Goal: Transaction & Acquisition: Book appointment/travel/reservation

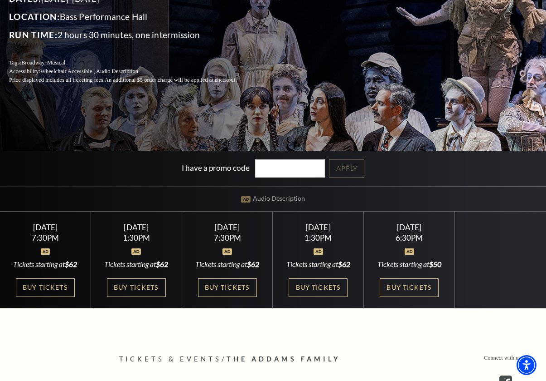
scroll to position [181, 0]
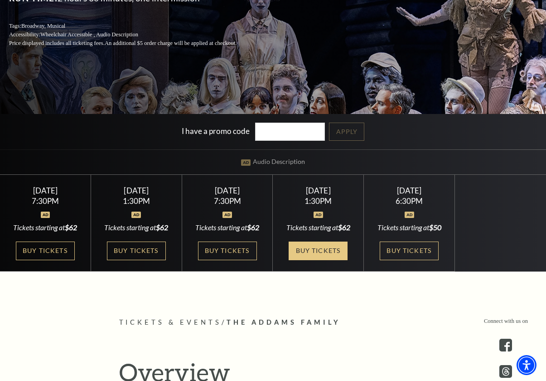
click at [310, 249] on link "Buy Tickets" at bounding box center [318, 250] width 59 height 19
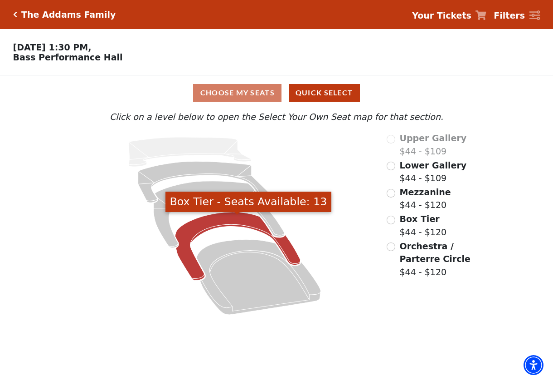
click at [220, 228] on icon "Box Tier - Seats Available: 13" at bounding box center [238, 246] width 126 height 68
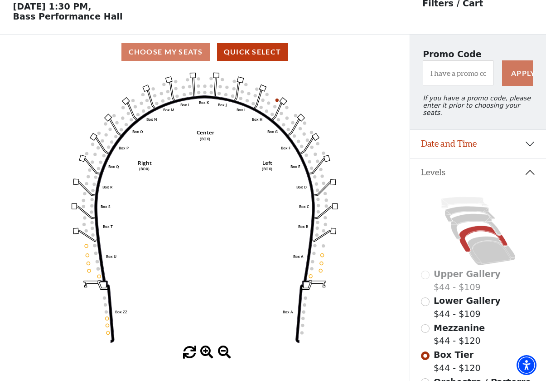
scroll to position [42, 0]
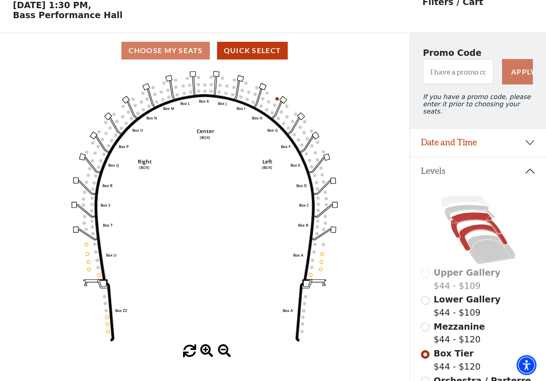
click at [468, 216] on icon at bounding box center [476, 225] width 50 height 26
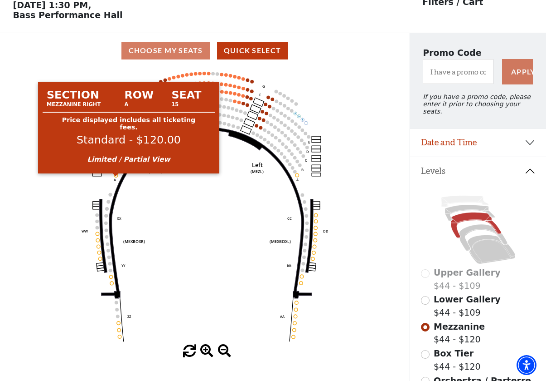
click at [116, 177] on circle at bounding box center [117, 175] width 4 height 4
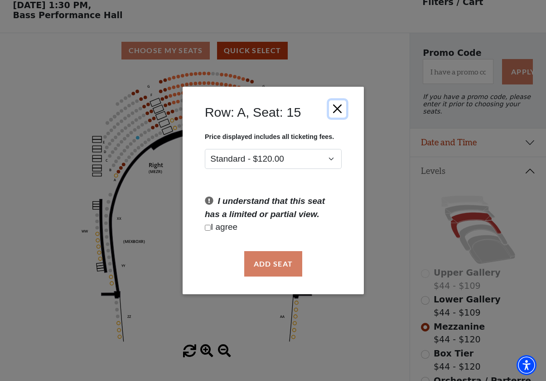
click at [339, 107] on button "Close" at bounding box center [337, 108] width 17 height 17
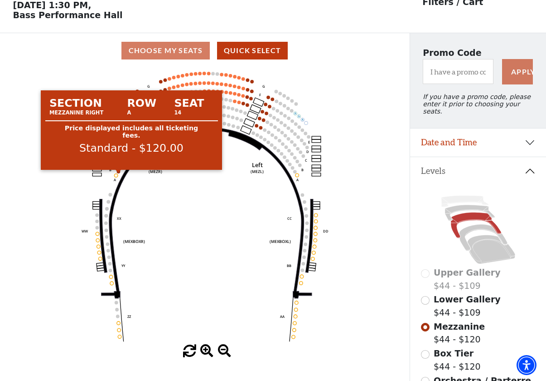
click at [120, 173] on use "Seat Selected" at bounding box center [119, 171] width 4 height 4
click at [118, 173] on circle at bounding box center [119, 172] width 4 height 4
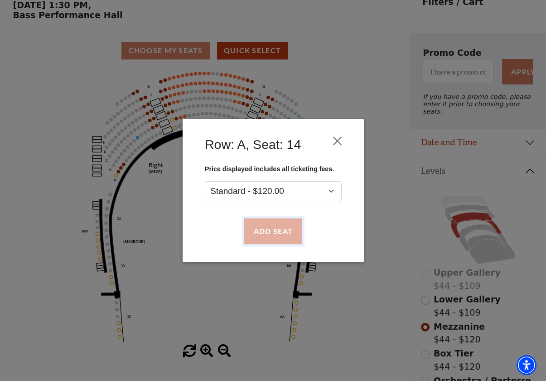
click at [279, 231] on button "Add Seat" at bounding box center [273, 231] width 58 height 25
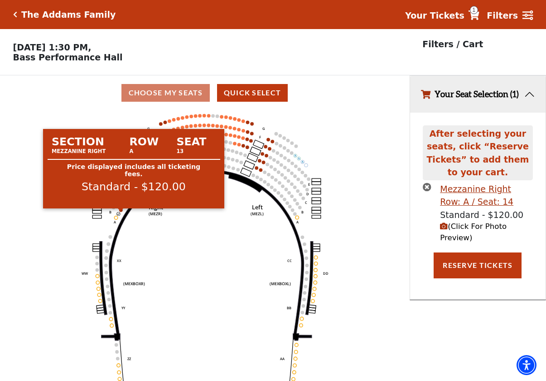
click at [121, 212] on circle at bounding box center [121, 210] width 4 height 4
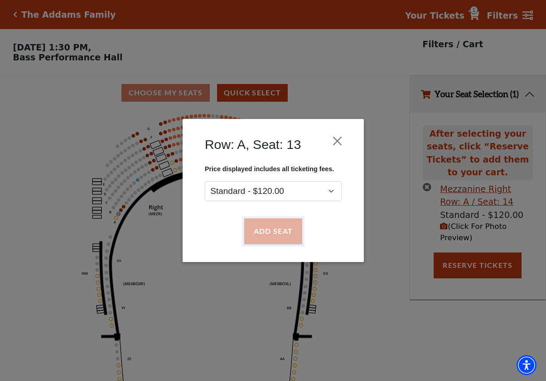
click at [276, 224] on button "Add Seat" at bounding box center [273, 231] width 58 height 25
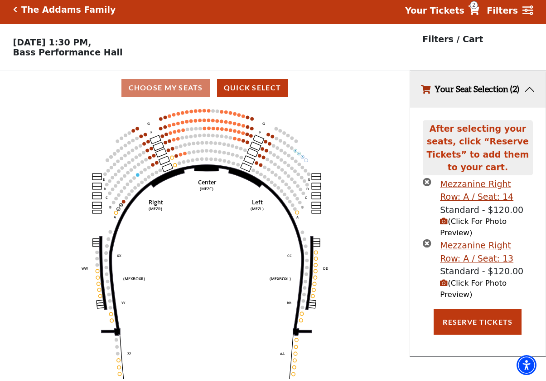
scroll to position [22, 0]
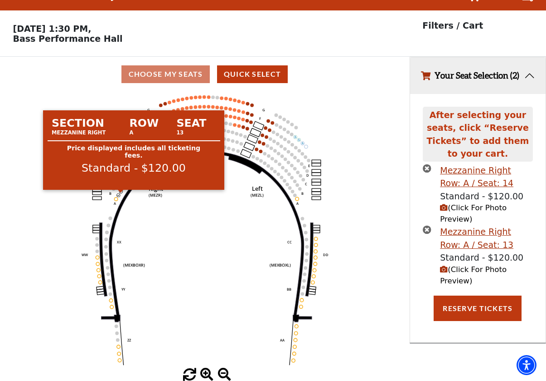
click at [121, 192] on circle at bounding box center [121, 192] width 4 height 4
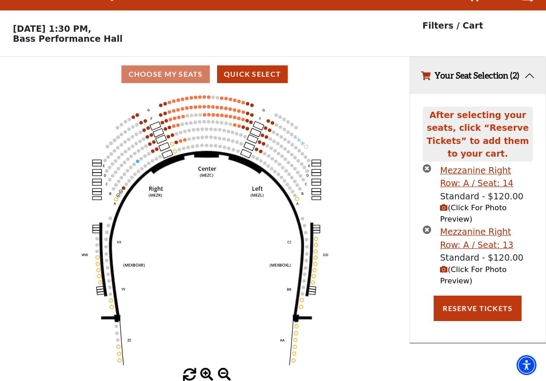
click at [429, 164] on icon "times-circle" at bounding box center [427, 168] width 9 height 9
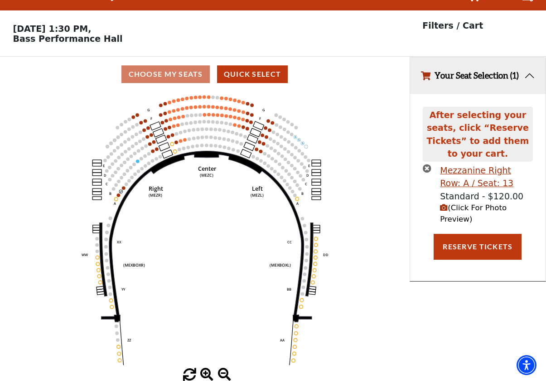
click at [446, 204] on icon "(Click For Photo Preview)" at bounding box center [444, 208] width 8 height 8
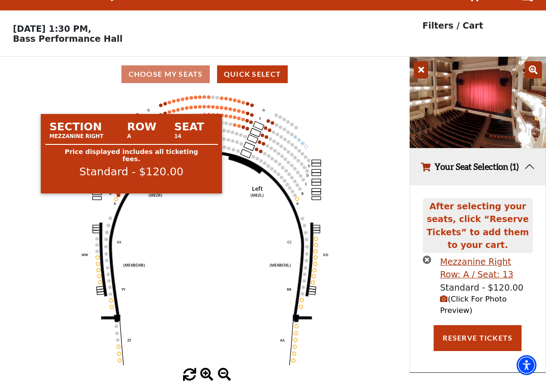
click at [120, 195] on circle at bounding box center [119, 195] width 4 height 4
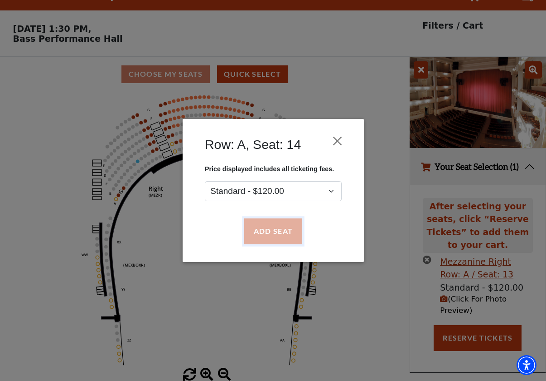
click at [278, 229] on button "Add Seat" at bounding box center [273, 231] width 58 height 25
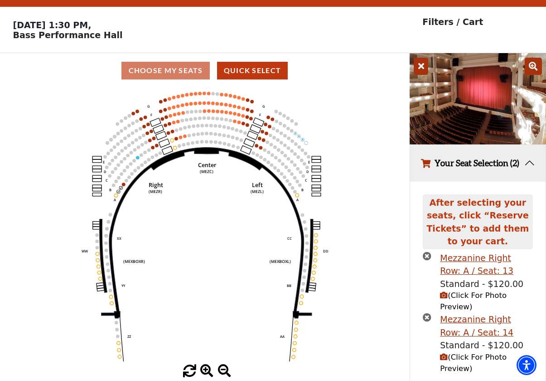
scroll to position [18, 0]
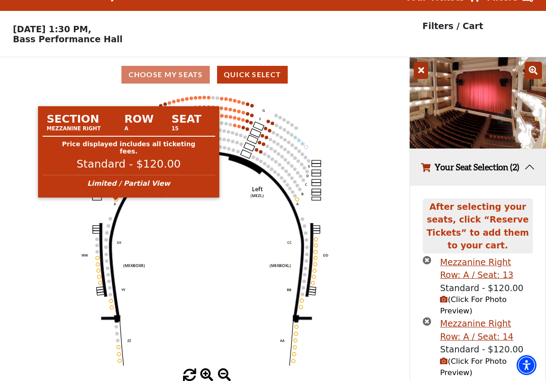
click at [116, 201] on circle at bounding box center [117, 199] width 4 height 4
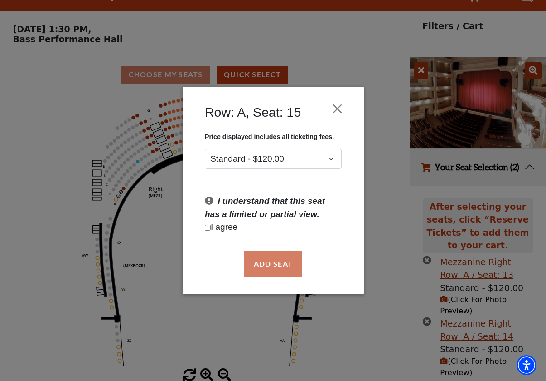
click at [211, 226] on p "I agree" at bounding box center [273, 226] width 137 height 13
click at [285, 267] on div "Add Seat" at bounding box center [273, 263] width 154 height 43
click at [205, 228] on div "I understand that this seat has a limited or partial view. I agree" at bounding box center [273, 214] width 150 height 39
click at [206, 228] on input "Checkbox field" at bounding box center [208, 227] width 6 height 6
checkbox input "true"
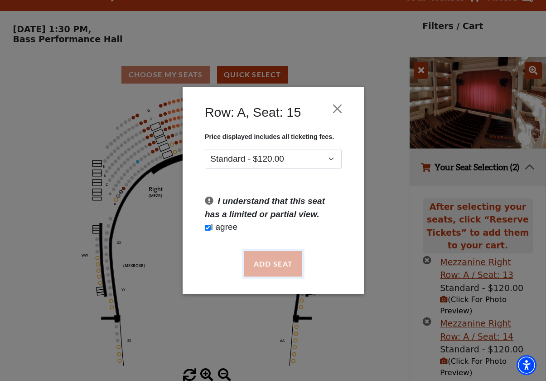
click at [272, 259] on button "Add Seat" at bounding box center [273, 263] width 58 height 25
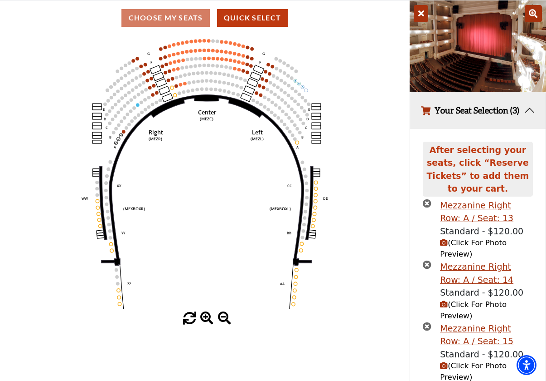
scroll to position [79, 0]
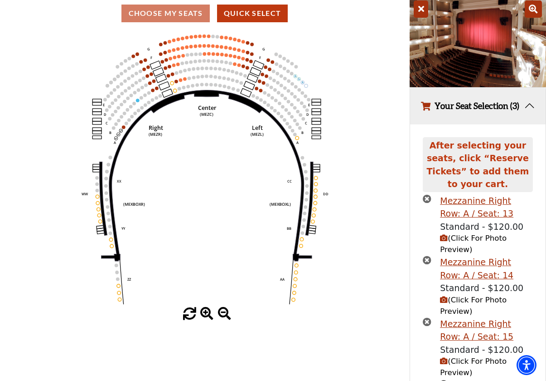
click at [445, 357] on icon "(Click For Photo Preview)" at bounding box center [444, 361] width 8 height 8
click at [444, 357] on icon "(Click For Photo Preview)" at bounding box center [444, 361] width 8 height 8
click at [446, 296] on icon "(Click For Photo Preview)" at bounding box center [444, 300] width 8 height 8
click at [444, 296] on icon "(Click For Photo Preview)" at bounding box center [444, 300] width 8 height 8
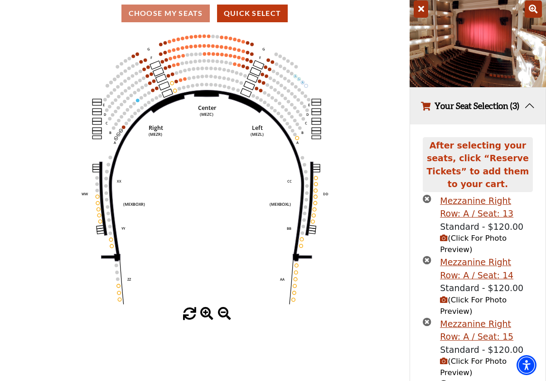
click at [426, 317] on icon "times-circle" at bounding box center [427, 321] width 9 height 9
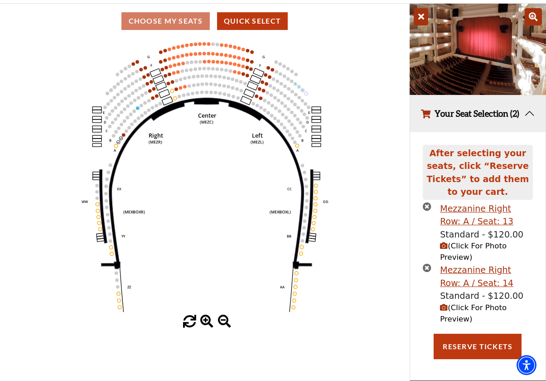
scroll to position [40, 0]
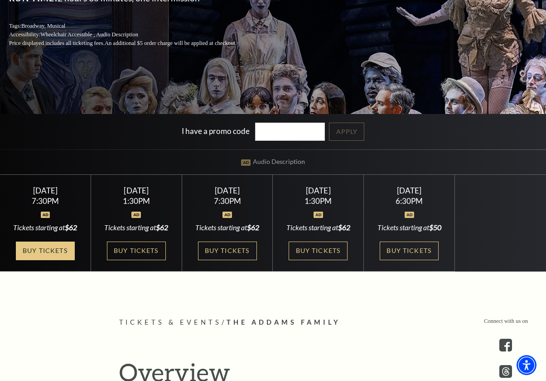
click at [29, 251] on link "Buy Tickets" at bounding box center [45, 250] width 59 height 19
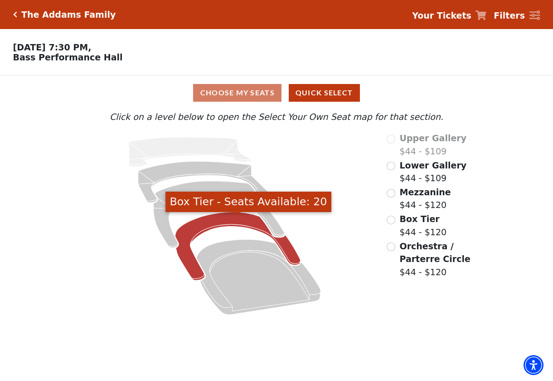
click at [230, 222] on icon "Box Tier - Seats Available: 20" at bounding box center [238, 246] width 126 height 68
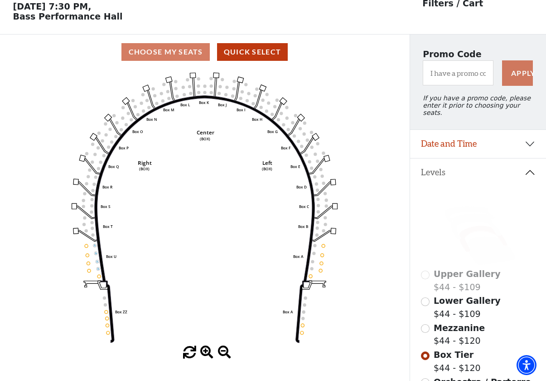
scroll to position [42, 0]
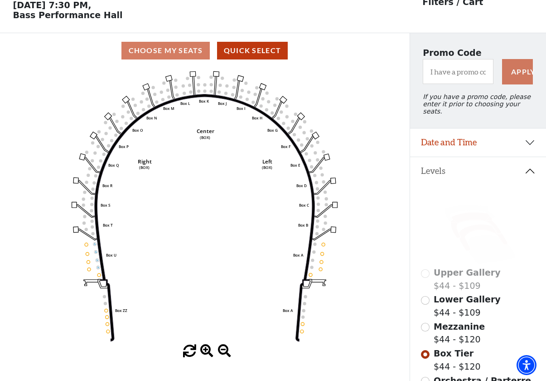
click at [474, 218] on icon at bounding box center [476, 225] width 50 height 26
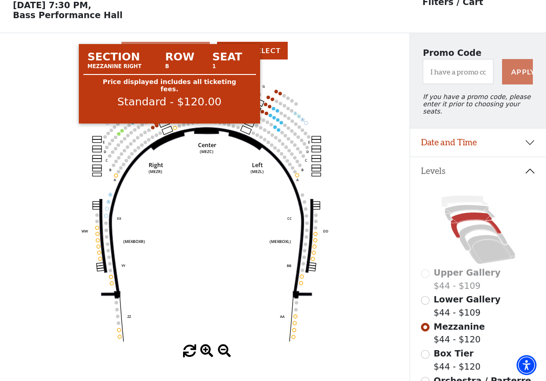
click at [157, 127] on circle at bounding box center [157, 125] width 4 height 4
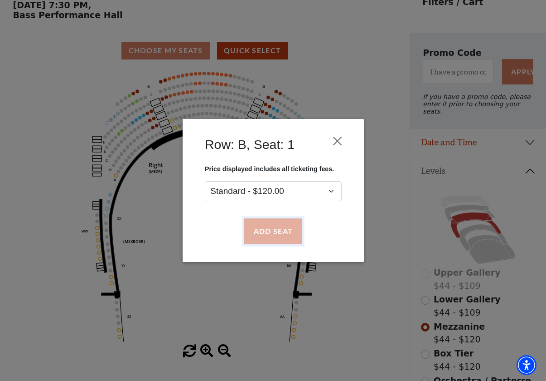
click at [269, 231] on button "Add Seat" at bounding box center [273, 231] width 58 height 25
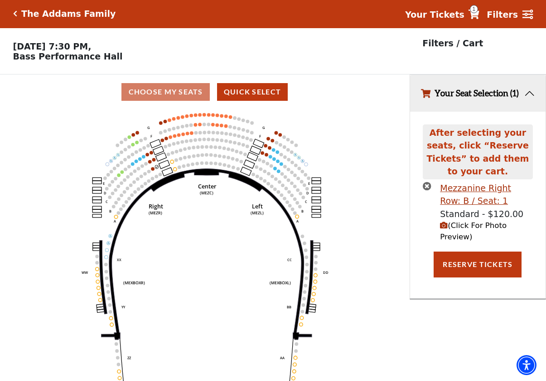
scroll to position [0, 0]
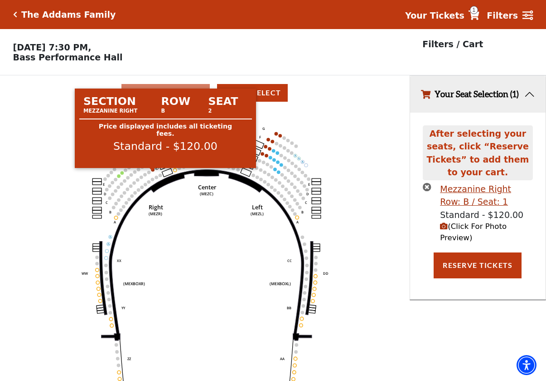
click at [153, 171] on circle at bounding box center [153, 170] width 4 height 4
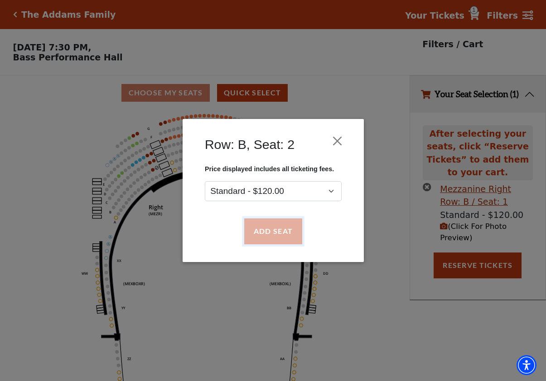
click at [271, 229] on button "Add Seat" at bounding box center [273, 231] width 58 height 25
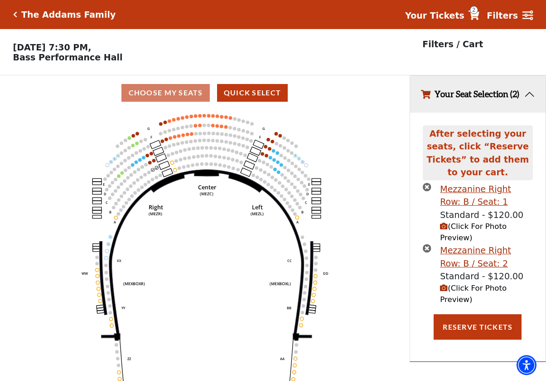
click at [445, 222] on icon "(Click For Photo Preview)" at bounding box center [444, 226] width 8 height 8
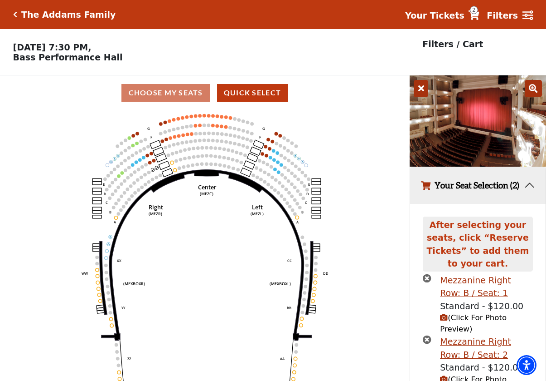
click at [364, 179] on icon "Center (MEZC) Right (MEZR) Left (MEZL) (MEXBOXR) (MEXBOXL) XX WW CC DD YY BB ZZ…" at bounding box center [204, 248] width 369 height 276
click at [348, 163] on icon "Center (MEZC) Right (MEZR) Left (MEZL) (MEXBOXR) (MEXBOXL) XX WW CC DD YY BB ZZ…" at bounding box center [204, 248] width 369 height 276
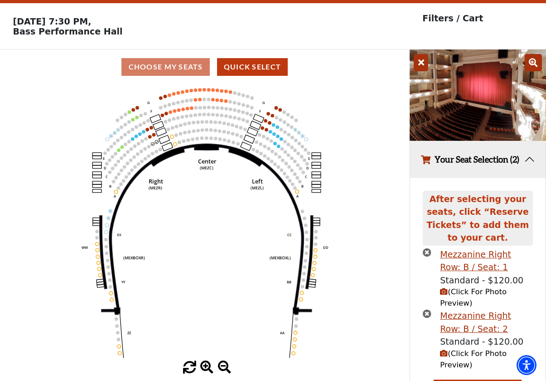
scroll to position [40, 0]
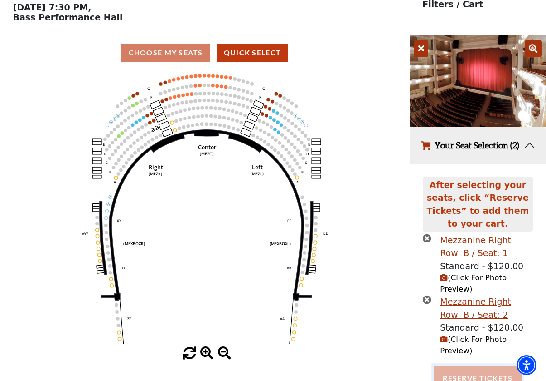
click at [485, 365] on button "Reserve Tickets" at bounding box center [478, 377] width 88 height 25
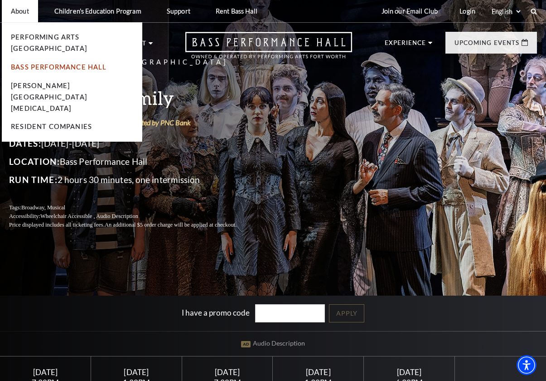
click at [54, 63] on link "Bass Performance Hall" at bounding box center [59, 67] width 96 height 8
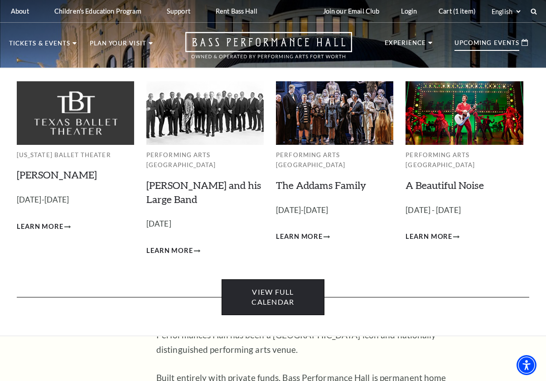
click at [279, 286] on link "View Full Calendar" at bounding box center [273, 297] width 102 height 36
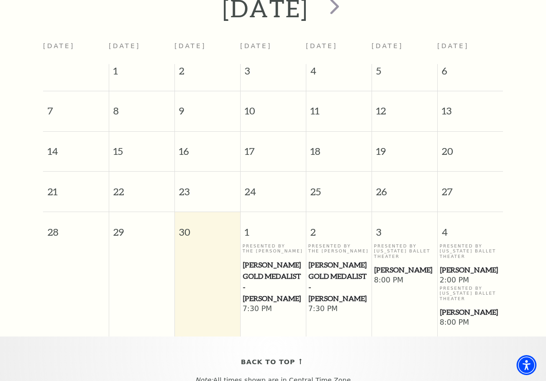
scroll to position [167, 0]
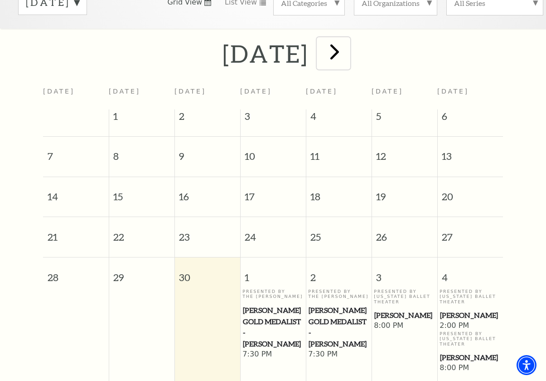
click at [348, 39] on span "next" at bounding box center [335, 52] width 26 height 26
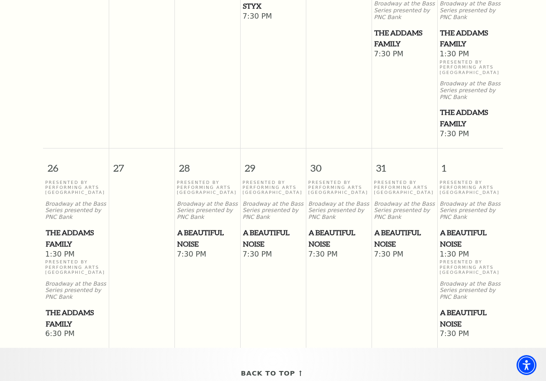
scroll to position [666, 0]
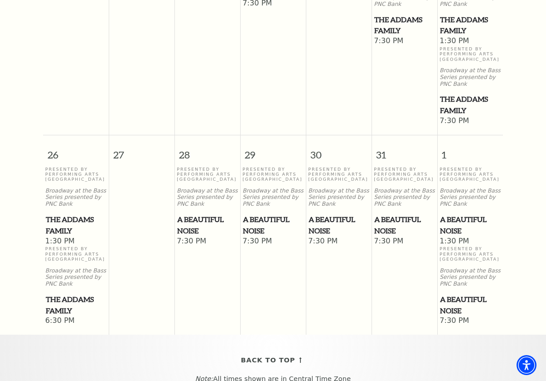
click at [455, 214] on span "A Beautiful Noise" at bounding box center [470, 225] width 60 height 22
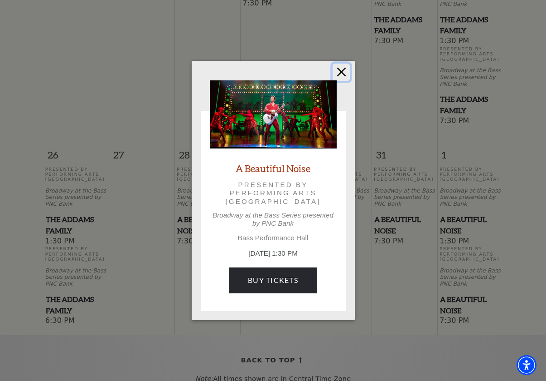
click at [342, 71] on button "Close" at bounding box center [341, 71] width 17 height 17
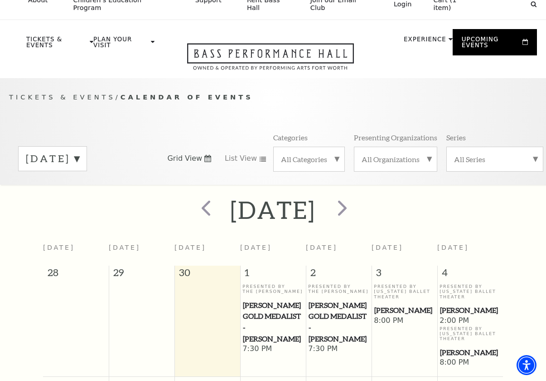
scroll to position [0, 0]
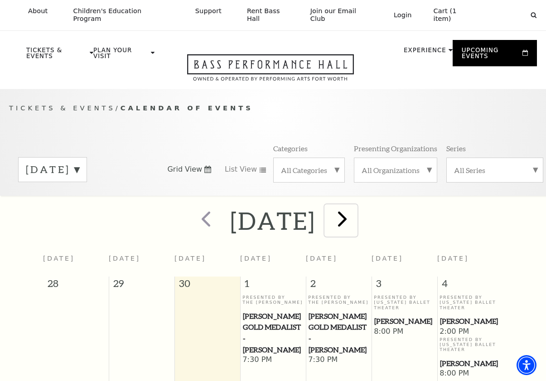
click at [356, 209] on span "next" at bounding box center [343, 218] width 26 height 26
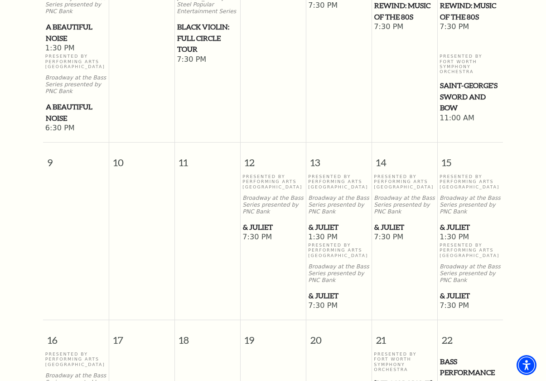
scroll to position [620, 0]
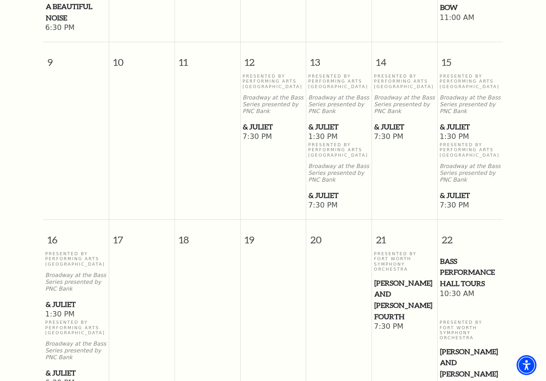
click at [459, 121] on span "& Juliet" at bounding box center [470, 126] width 60 height 11
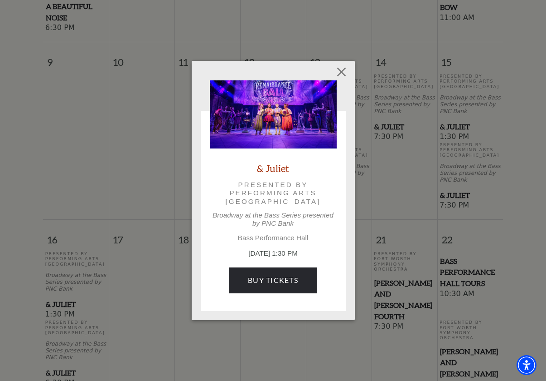
click at [517, 97] on div "Empty heading & [PERSON_NAME] Presented by Performing Arts Fort Worth Broadway …" at bounding box center [273, 190] width 546 height 381
click at [343, 69] on button "Close" at bounding box center [341, 71] width 17 height 17
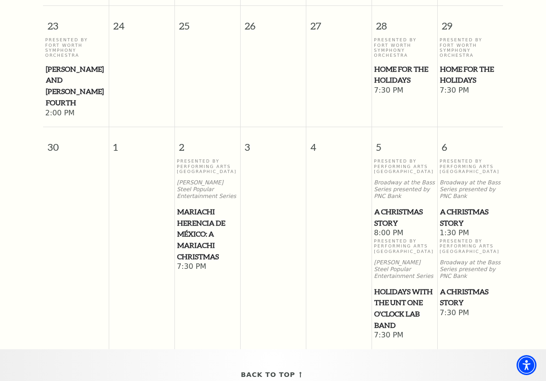
scroll to position [1029, 0]
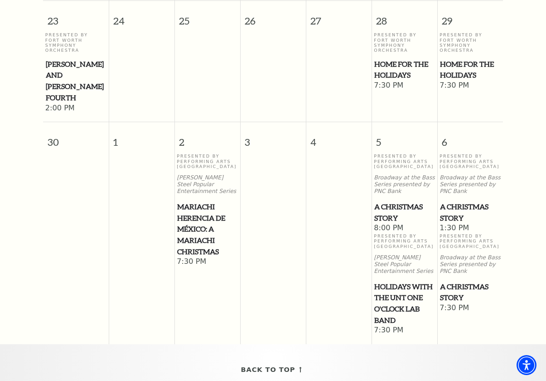
click at [393, 201] on span "A Christmas Story" at bounding box center [405, 212] width 60 height 22
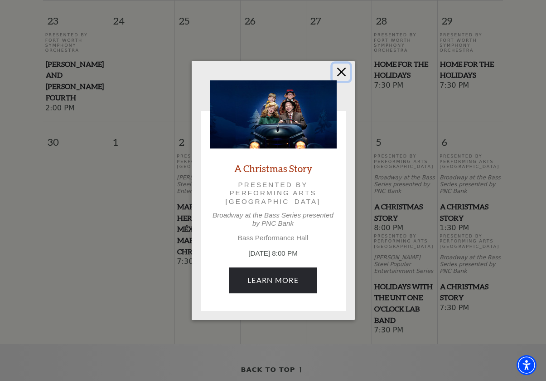
click at [344, 71] on button "Close" at bounding box center [341, 71] width 17 height 17
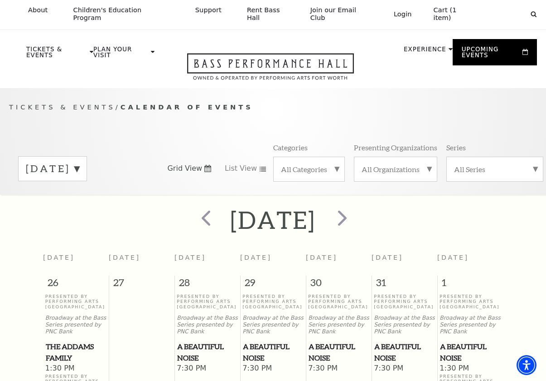
scroll to position [0, 0]
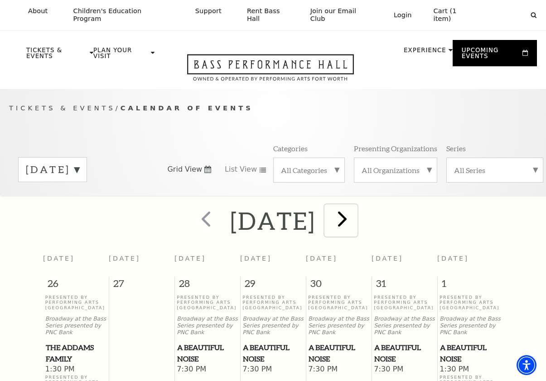
click at [356, 210] on span "next" at bounding box center [343, 218] width 26 height 26
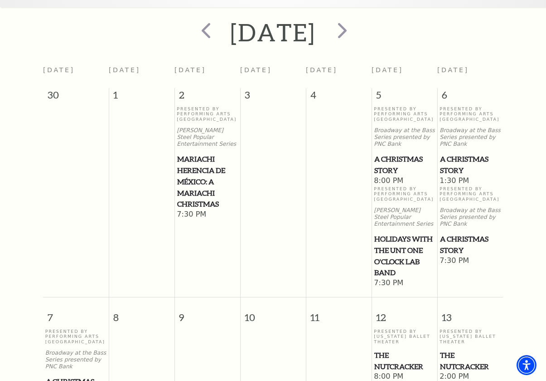
scroll to position [212, 0]
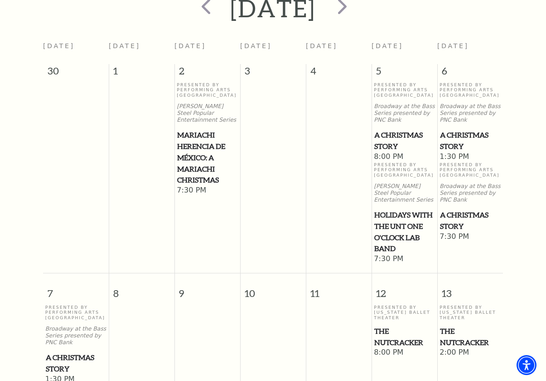
click at [392, 129] on span "A Christmas Story" at bounding box center [405, 140] width 60 height 22
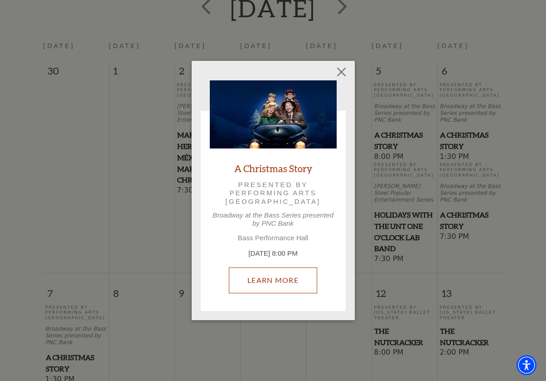
click at [270, 279] on link "Learn More" at bounding box center [273, 279] width 88 height 25
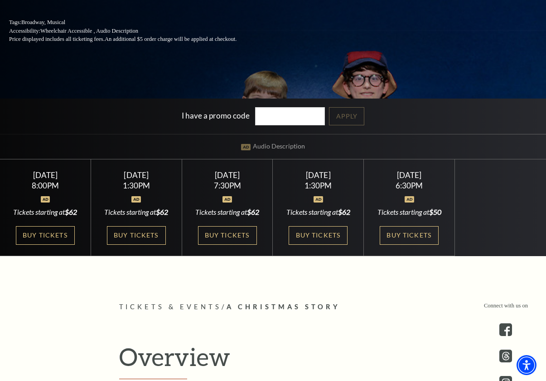
scroll to position [227, 0]
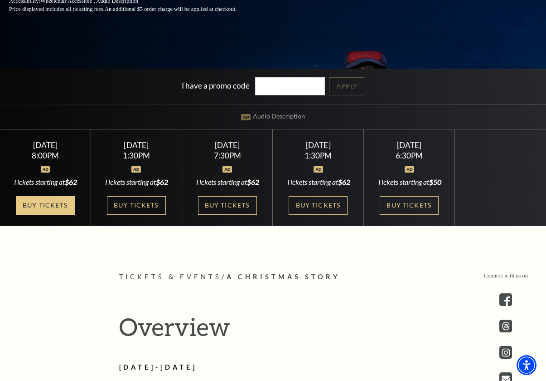
click at [47, 202] on link "Buy Tickets" at bounding box center [45, 205] width 59 height 19
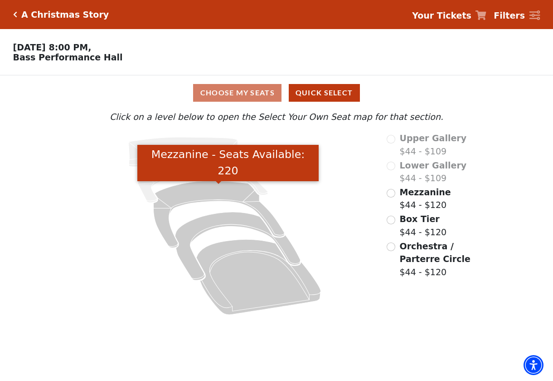
click at [215, 196] on icon "Mezzanine - Seats Available: 220" at bounding box center [218, 214] width 131 height 67
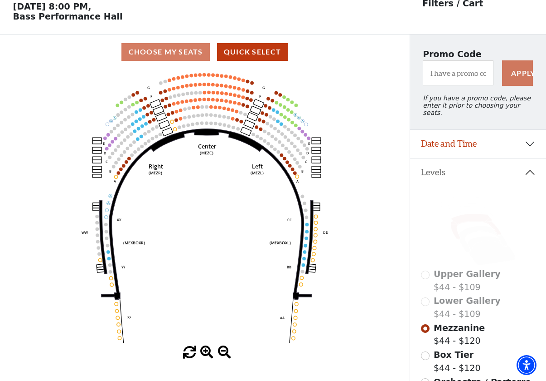
scroll to position [42, 0]
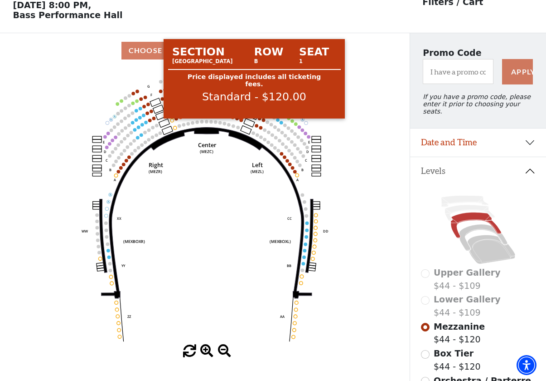
click at [241, 122] on circle at bounding box center [242, 120] width 4 height 4
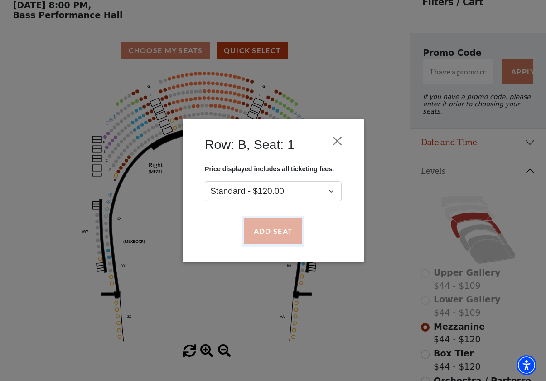
click at [263, 231] on button "Add Seat" at bounding box center [273, 231] width 58 height 25
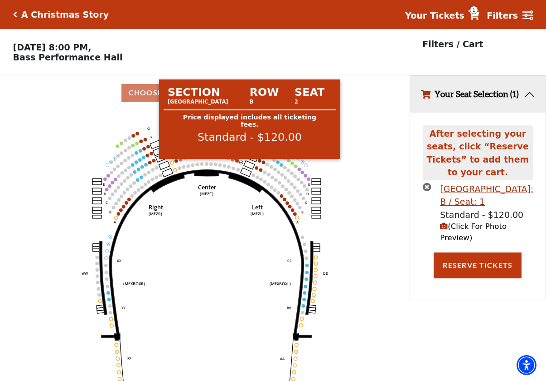
click at [237, 162] on circle at bounding box center [238, 161] width 4 height 4
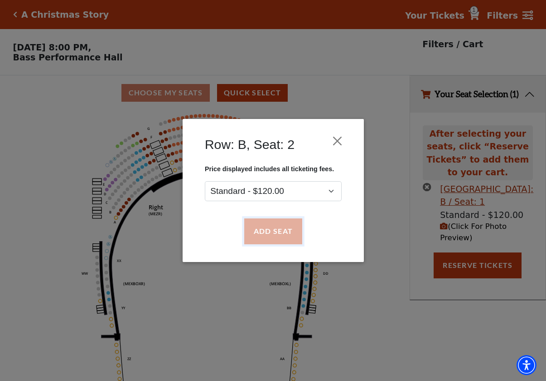
click at [257, 234] on button "Add Seat" at bounding box center [273, 231] width 58 height 25
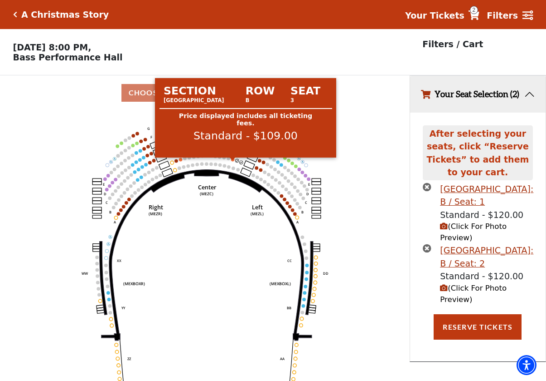
click at [232, 161] on circle at bounding box center [233, 159] width 4 height 4
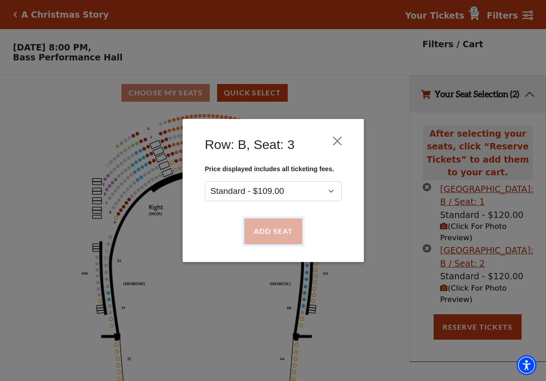
click at [270, 233] on button "Add Seat" at bounding box center [273, 231] width 58 height 25
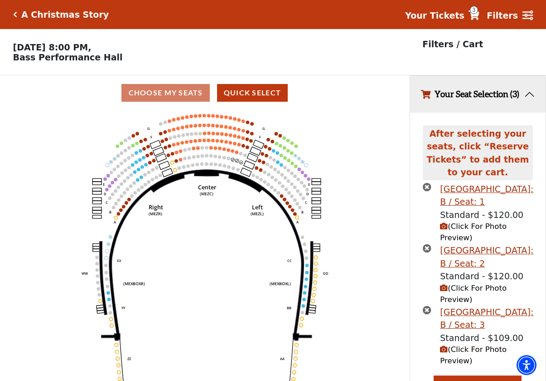
click at [446, 345] on icon "(Click For Photo Preview)" at bounding box center [444, 349] width 8 height 8
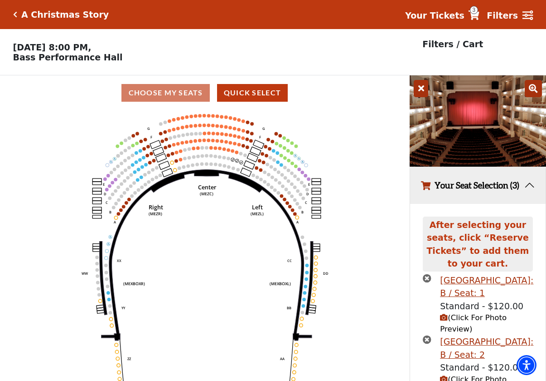
click at [394, 254] on div "Current Level Mezzanine Click on a level below to open the Select Your Own Seat…" at bounding box center [205, 254] width 410 height 289
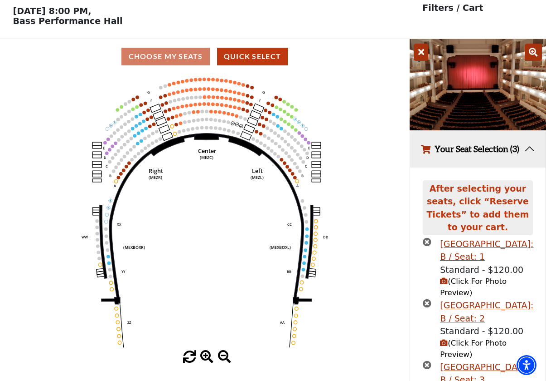
scroll to position [90, 0]
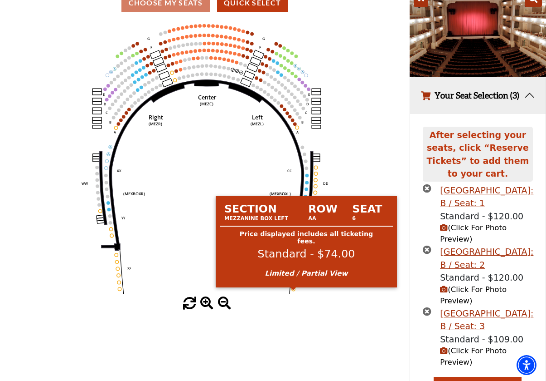
click at [294, 291] on circle at bounding box center [294, 289] width 4 height 4
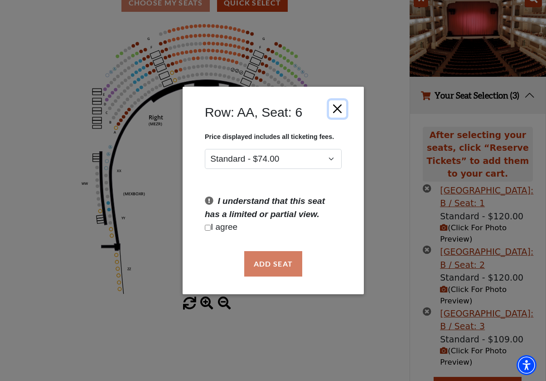
click at [342, 107] on button "Close" at bounding box center [337, 108] width 17 height 17
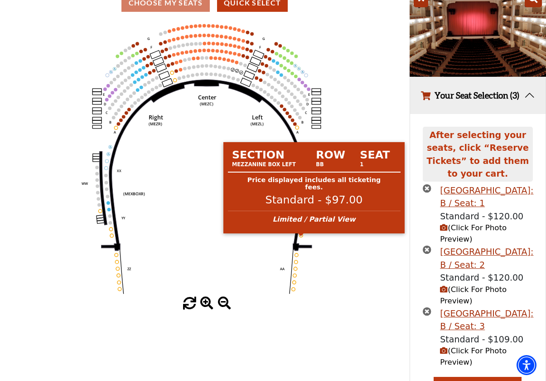
click at [301, 237] on circle at bounding box center [302, 235] width 4 height 4
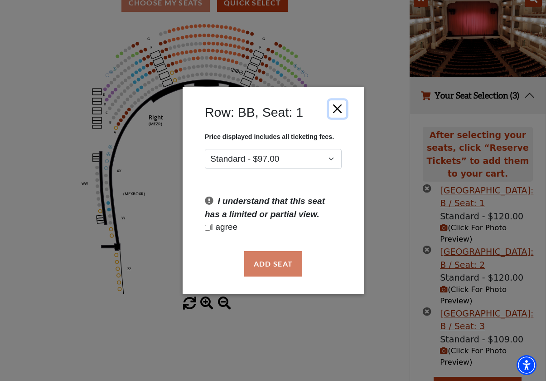
click at [332, 105] on button "Close" at bounding box center [337, 108] width 17 height 17
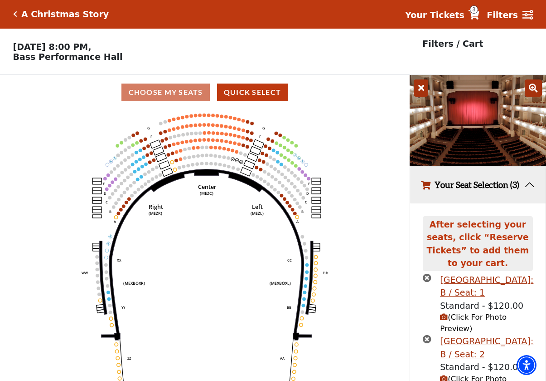
scroll to position [0, 0]
